Goal: Transaction & Acquisition: Purchase product/service

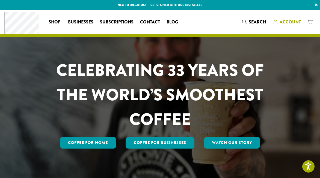
click at [287, 24] on span "Account" at bounding box center [289, 22] width 21 height 6
click at [246, 25] on span "Search" at bounding box center [254, 22] width 24 height 7
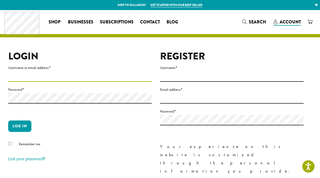
click at [70, 79] on input "Username or email address *" at bounding box center [79, 76] width 143 height 11
type input "**********"
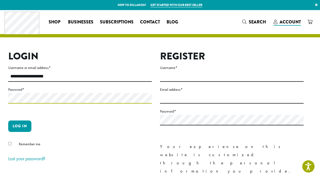
click at [20, 126] on button "Log in" at bounding box center [19, 125] width 23 height 11
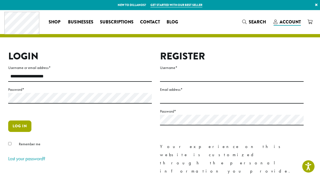
click at [22, 127] on button "Log in" at bounding box center [19, 125] width 23 height 11
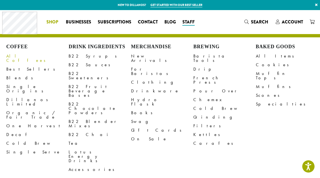
click at [25, 54] on link "All Coffees" at bounding box center [37, 58] width 62 height 13
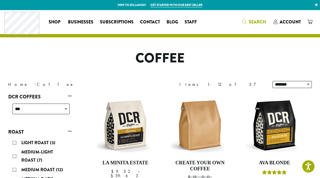
click at [251, 22] on span "Search" at bounding box center [256, 22] width 17 height 6
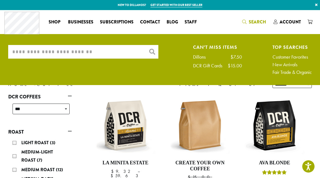
click at [77, 57] on input "What are you searching for?" at bounding box center [83, 52] width 150 height 14
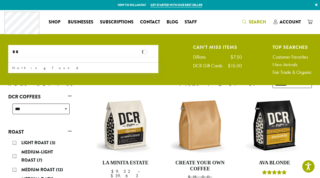
type input "*"
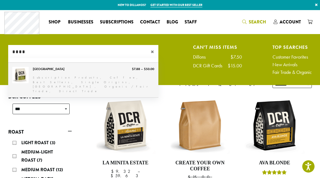
type input "****"
click at [34, 73] on link "[GEOGRAPHIC_DATA]" at bounding box center [83, 80] width 150 height 35
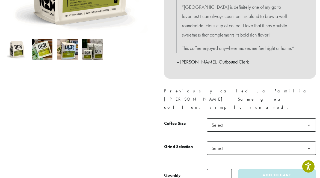
scroll to position [163, 0]
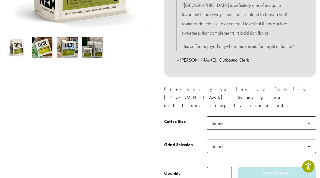
click at [248, 116] on span "Select" at bounding box center [261, 122] width 109 height 13
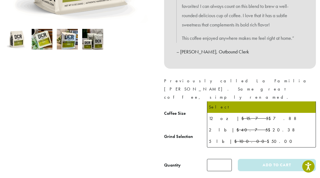
scroll to position [173, 0]
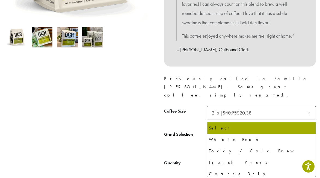
click at [245, 129] on span "Select" at bounding box center [261, 135] width 109 height 13
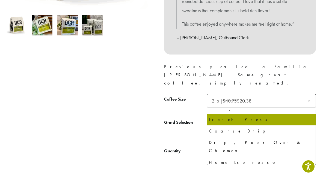
scroll to position [32, 0]
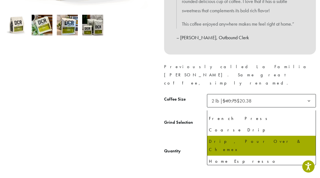
select select "**********"
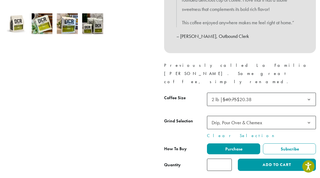
scroll to position [208, 0]
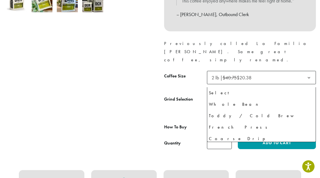
click at [237, 98] on span "Drip, Pour Over & Chemex" at bounding box center [236, 101] width 50 height 6
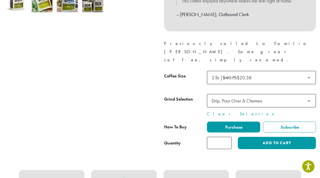
scroll to position [209, 0]
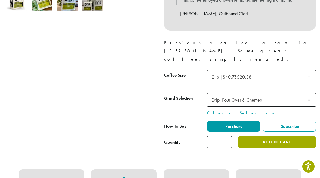
click at [281, 136] on button "Add to cart" at bounding box center [276, 142] width 78 height 12
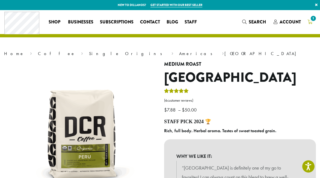
click at [311, 20] on span "1" at bounding box center [312, 18] width 7 height 7
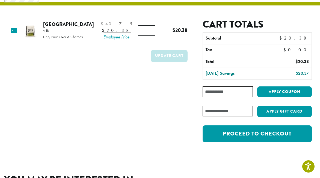
scroll to position [32, 0]
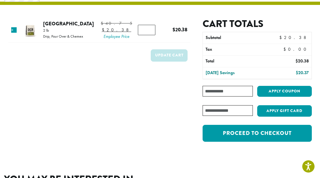
click at [230, 94] on input "Coupon:" at bounding box center [227, 91] width 50 height 11
type input "*"
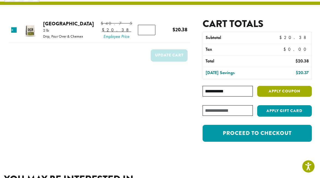
type input "**********"
click at [291, 88] on button "Apply coupon" at bounding box center [284, 91] width 55 height 11
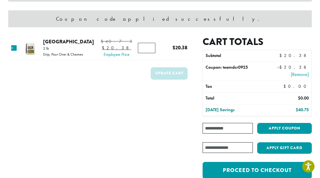
scroll to position [67, 0]
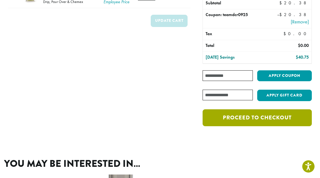
click at [230, 115] on link "Proceed to checkout" at bounding box center [256, 117] width 109 height 17
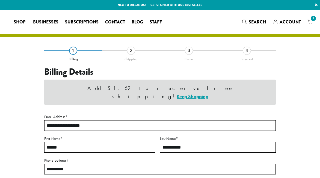
select select "**"
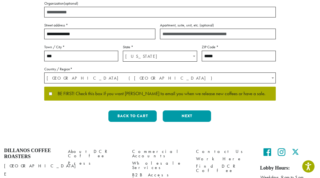
scroll to position [145, 0]
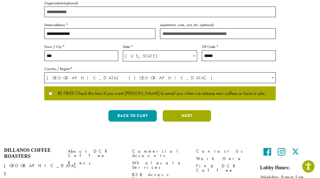
click at [178, 113] on button "Next" at bounding box center [186, 115] width 48 height 11
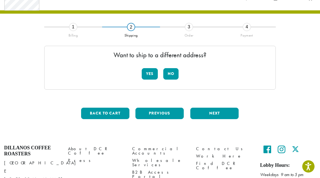
scroll to position [24, 0]
click at [169, 77] on button "No" at bounding box center [170, 73] width 15 height 11
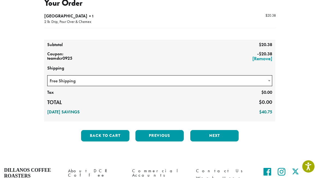
scroll to position [69, 0]
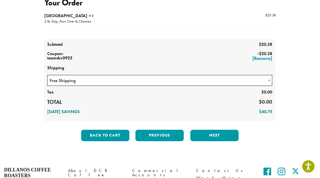
click at [143, 78] on span "Free Shipping" at bounding box center [159, 80] width 224 height 11
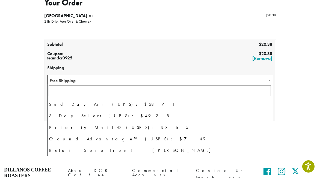
scroll to position [37, 0]
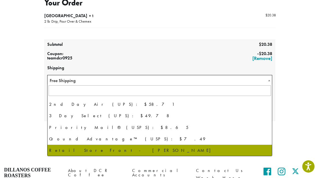
select select "**********"
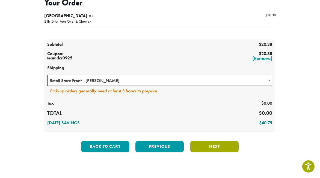
click at [223, 148] on button "Next" at bounding box center [214, 146] width 48 height 11
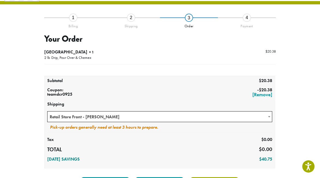
scroll to position [31, 0]
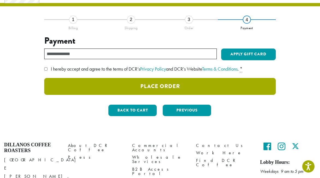
click at [82, 87] on button "Place Order" at bounding box center [159, 86] width 231 height 17
